Goal: Book appointment/travel/reservation

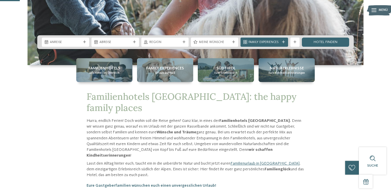
scroll to position [116, 0]
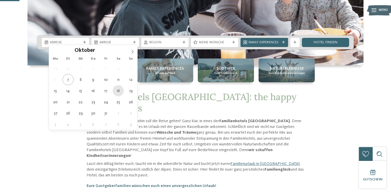
type div "[DATE]"
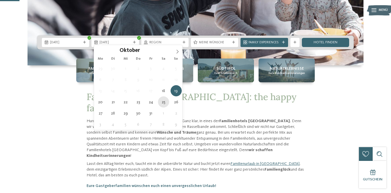
type div "[DATE]"
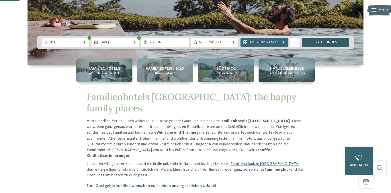
click at [321, 40] on link "Hotel finden" at bounding box center [325, 42] width 47 height 9
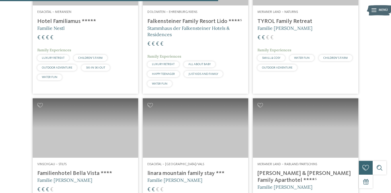
scroll to position [813, 0]
